Goal: Task Accomplishment & Management: Complete application form

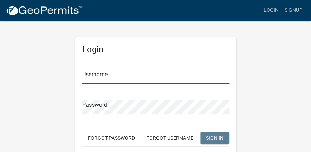
click at [100, 75] on input "Username" at bounding box center [155, 76] width 147 height 15
type input "Kirksplace"
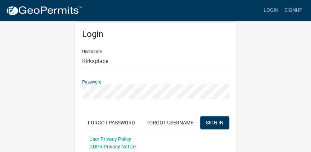
scroll to position [24, 0]
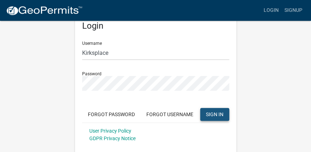
click at [215, 114] on span "SIGN IN" at bounding box center [215, 114] width 18 height 6
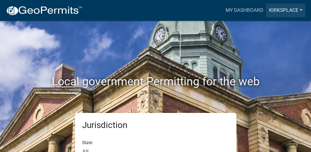
click at [284, 10] on link "Kirksplace" at bounding box center [286, 11] width 40 height 14
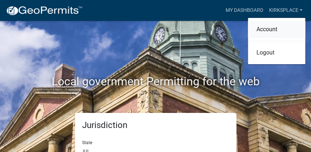
click at [268, 29] on link "Account" at bounding box center [276, 29] width 57 height 17
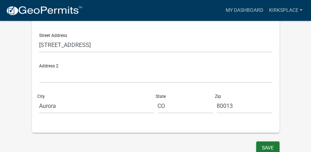
scroll to position [266, 0]
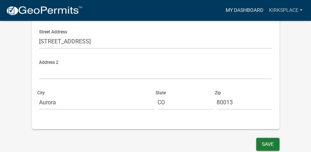
click at [239, 10] on link "My Dashboard" at bounding box center [244, 11] width 43 height 14
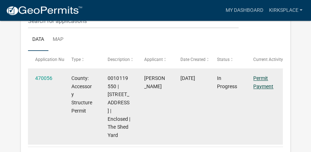
scroll to position [109, 0]
click at [262, 86] on link "Permit Payment" at bounding box center [264, 82] width 20 height 14
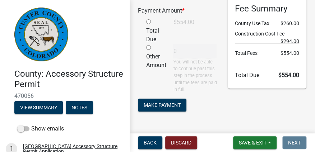
scroll to position [37, 0]
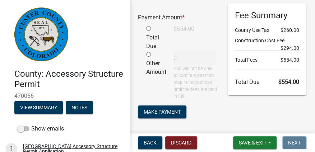
click at [148, 28] on input "radio" at bounding box center [148, 28] width 5 height 5
radio input "true"
type input "554"
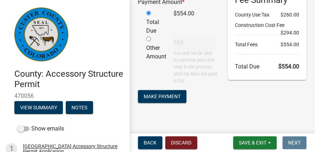
scroll to position [61, 0]
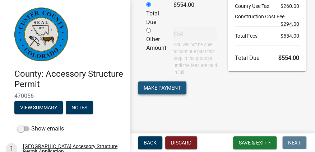
click at [160, 88] on span "Make Payment" at bounding box center [162, 88] width 37 height 6
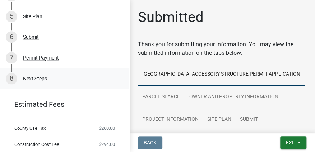
scroll to position [235, 0]
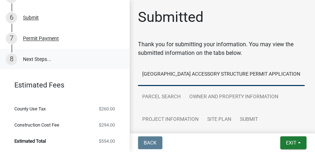
click at [34, 59] on link "8 Next Steps..." at bounding box center [64, 59] width 129 height 21
click at [40, 60] on link "8 Next Steps..." at bounding box center [64, 59] width 129 height 21
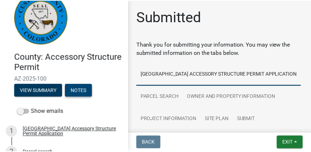
scroll to position [0, 0]
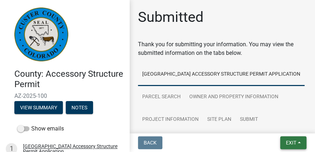
click at [292, 142] on span "Exit" at bounding box center [291, 143] width 10 height 6
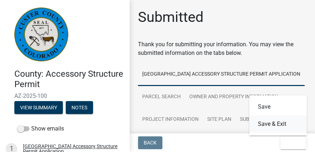
click at [267, 125] on button "Save & Exit" at bounding box center [277, 124] width 57 height 17
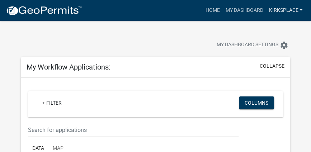
click at [301, 9] on link "Kirksplace" at bounding box center [286, 11] width 40 height 14
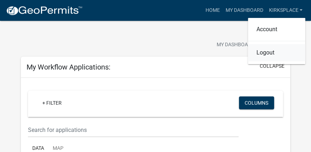
click at [270, 54] on link "Logout" at bounding box center [276, 52] width 57 height 17
